Goal: Navigation & Orientation: Understand site structure

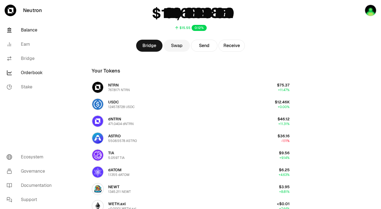
scroll to position [22, 0]
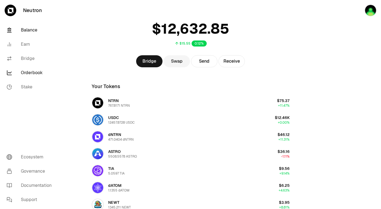
click at [30, 73] on link "Orderbook" at bounding box center [30, 73] width 57 height 14
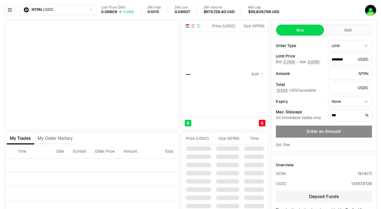
type input "********"
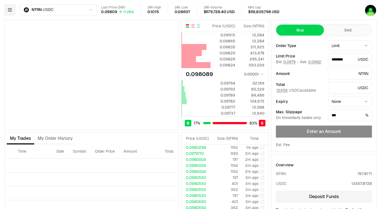
click at [11, 9] on icon "button" at bounding box center [10, 10] width 4 height 3
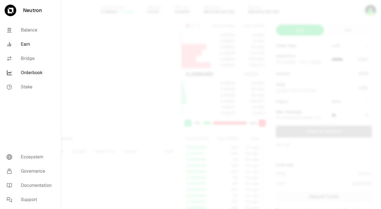
click at [26, 46] on link "Earn" at bounding box center [30, 44] width 57 height 14
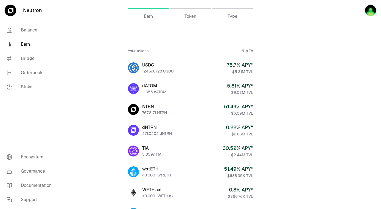
click at [188, 17] on span "Token" at bounding box center [190, 16] width 12 height 7
click at [25, 88] on link "Stake" at bounding box center [30, 87] width 57 height 14
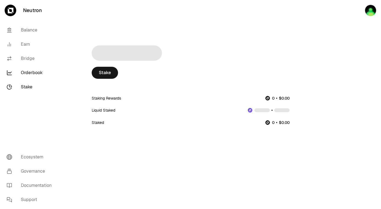
click at [31, 73] on link "Orderbook" at bounding box center [30, 73] width 57 height 14
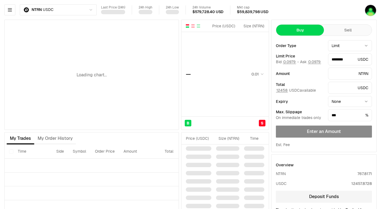
type input "********"
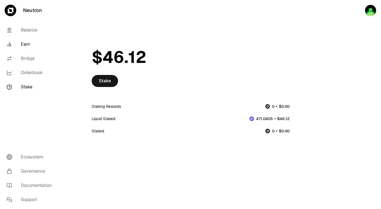
click at [21, 46] on link "Earn" at bounding box center [30, 44] width 57 height 14
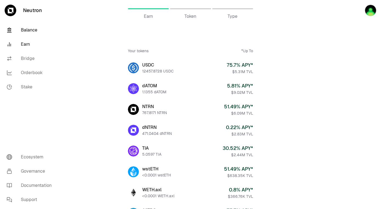
click at [33, 31] on link "Balance" at bounding box center [30, 30] width 57 height 14
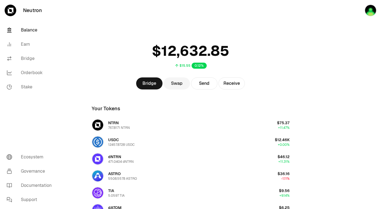
click at [10, 10] on icon at bounding box center [11, 11] width 6 height 6
click at [27, 39] on link "Earn" at bounding box center [30, 44] width 57 height 14
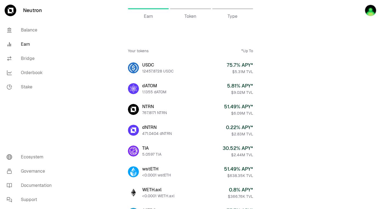
click at [192, 19] on span "Token" at bounding box center [190, 16] width 12 height 7
click at [191, 16] on span "Token" at bounding box center [190, 16] width 12 height 7
click at [144, 18] on span "Earn" at bounding box center [148, 16] width 9 height 7
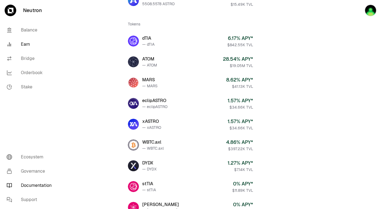
scroll to position [215, 0]
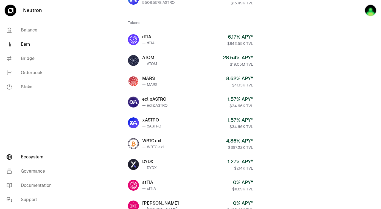
click at [33, 159] on link "Ecosystem" at bounding box center [30, 157] width 57 height 14
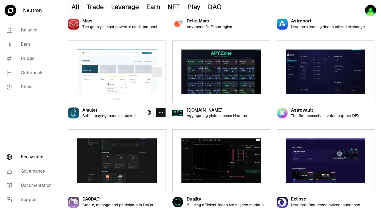
scroll to position [237, 0]
